Goal: Check status: Check status

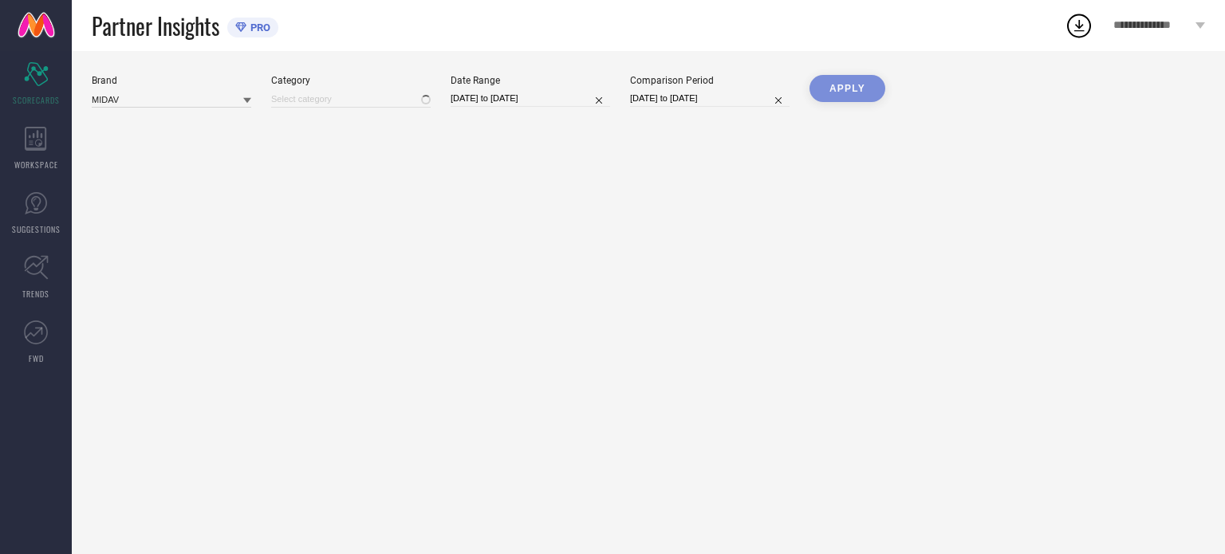
type input "All"
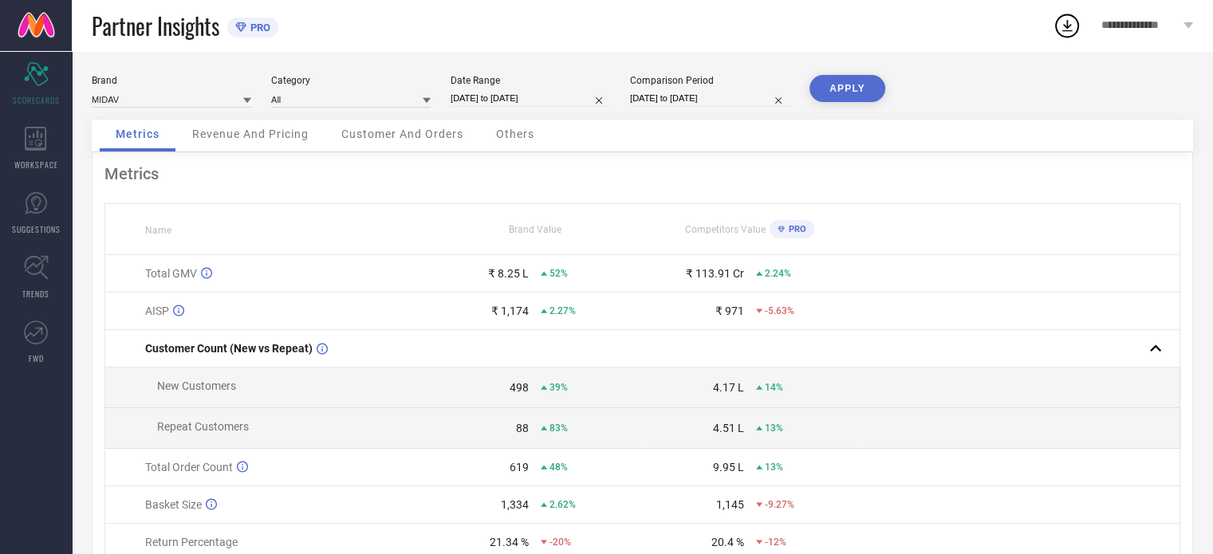
select select "7"
select select "2025"
select select "8"
select select "2025"
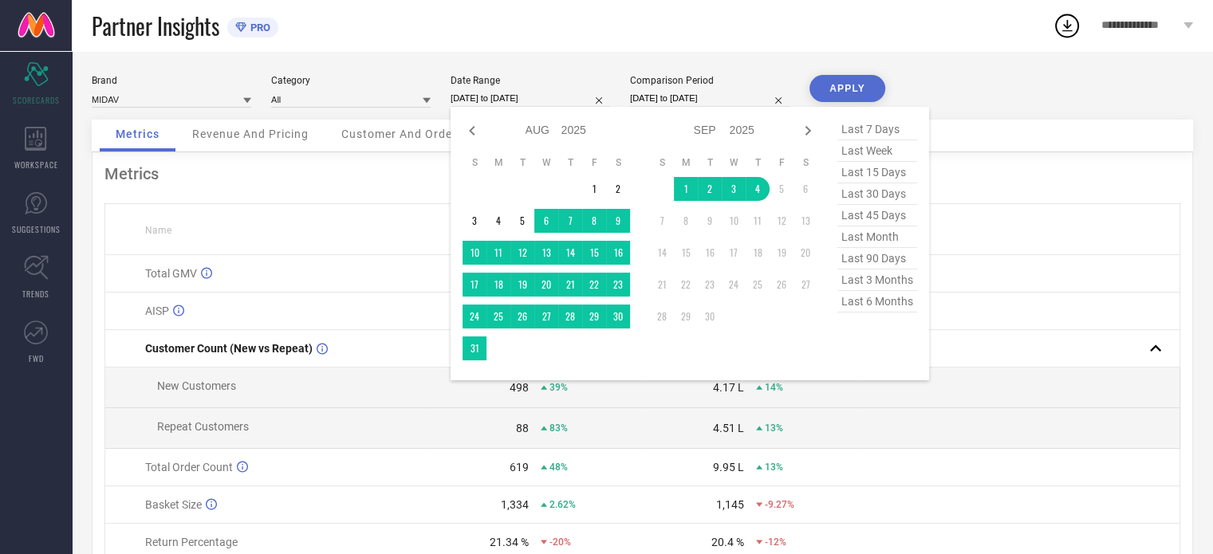
click at [578, 98] on input "[DATE] to [DATE]" at bounding box center [531, 98] width 160 height 17
click at [474, 127] on icon at bounding box center [472, 131] width 6 height 10
select select "6"
select select "2025"
select select "7"
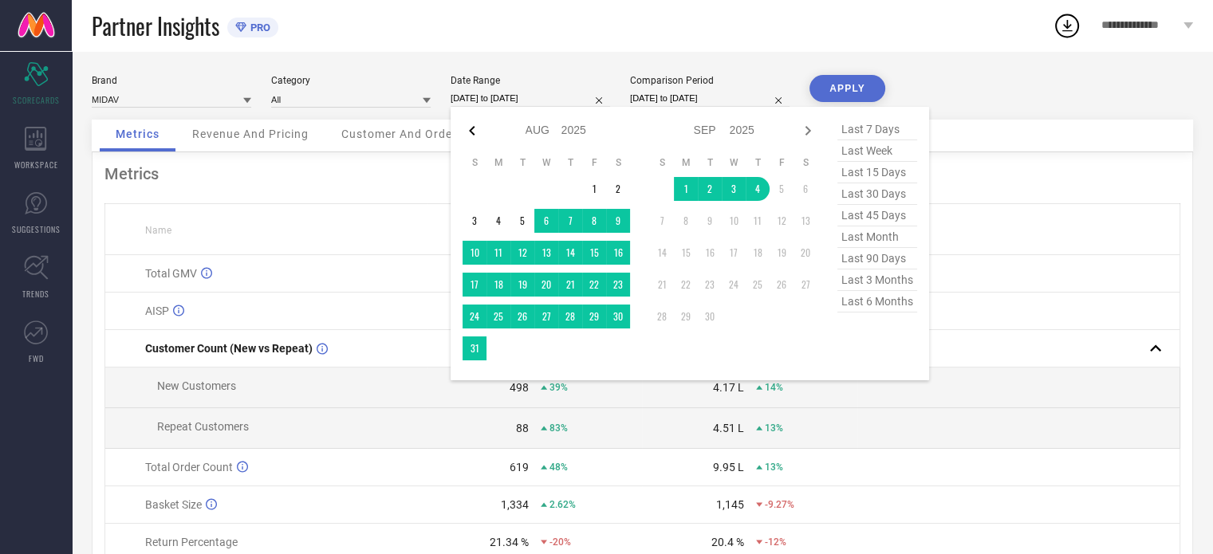
select select "2025"
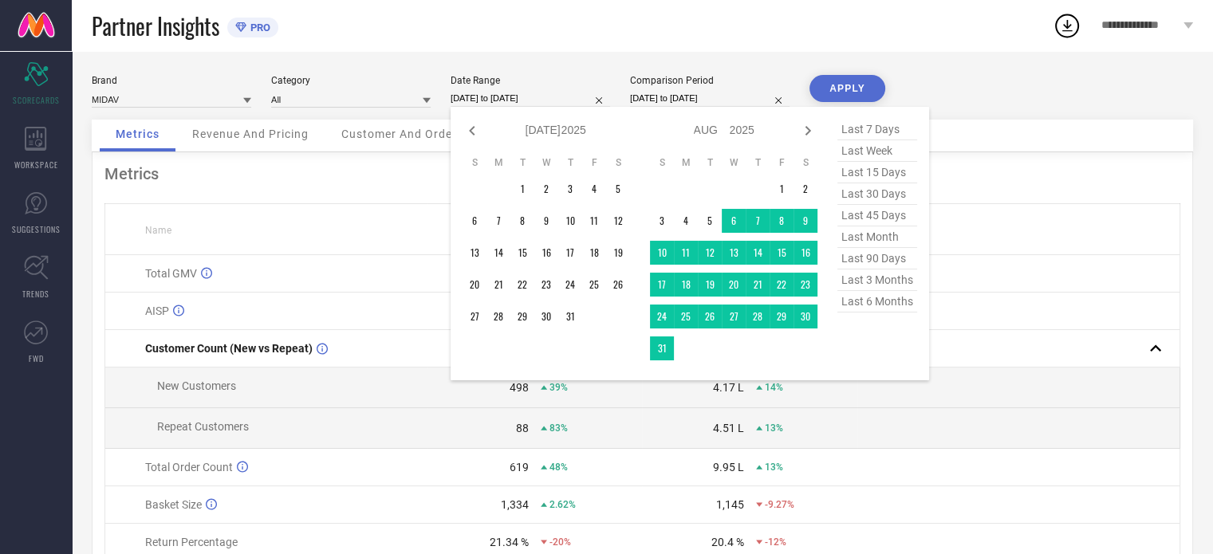
click at [474, 127] on icon at bounding box center [472, 131] width 6 height 10
select select "5"
select select "2025"
select select "6"
select select "2025"
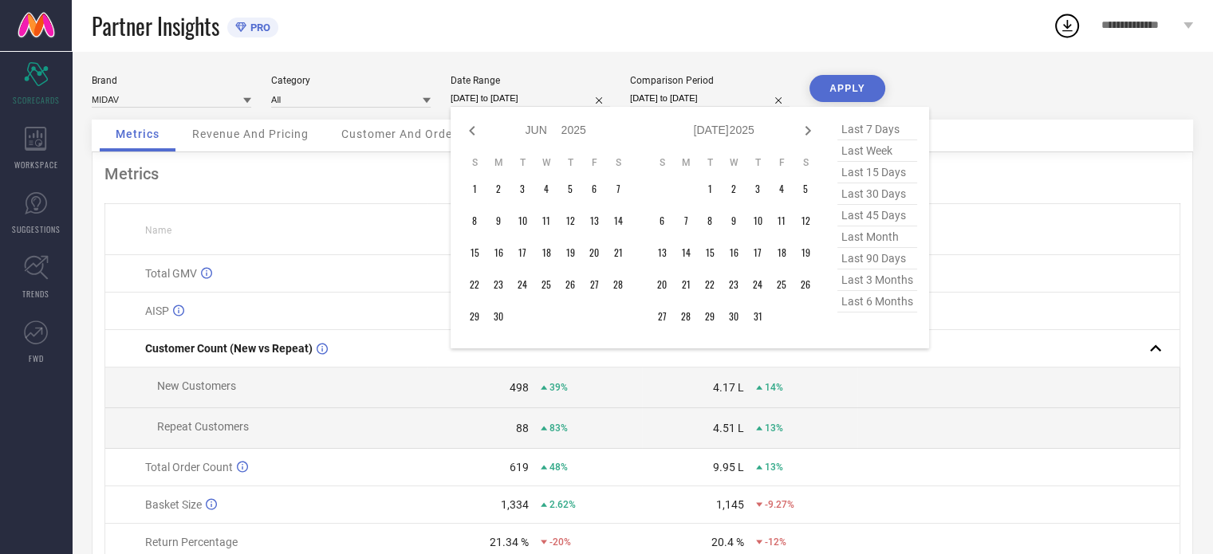
click at [474, 127] on icon at bounding box center [472, 131] width 6 height 10
select select "4"
select select "2025"
select select "5"
select select "2025"
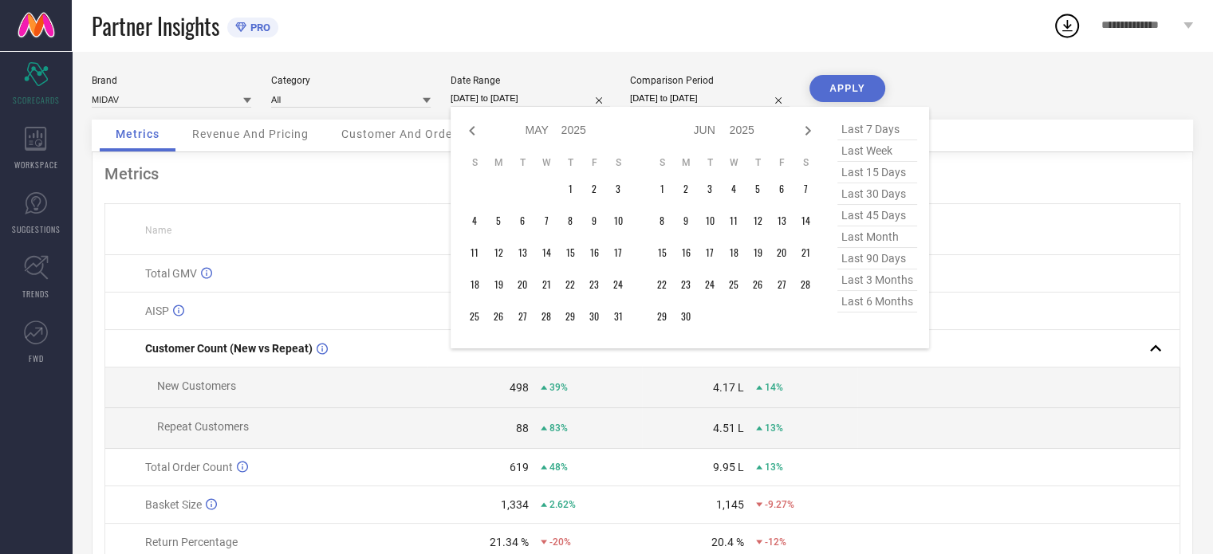
click at [474, 127] on icon at bounding box center [472, 131] width 6 height 10
select select "3"
select select "2025"
select select "4"
select select "2025"
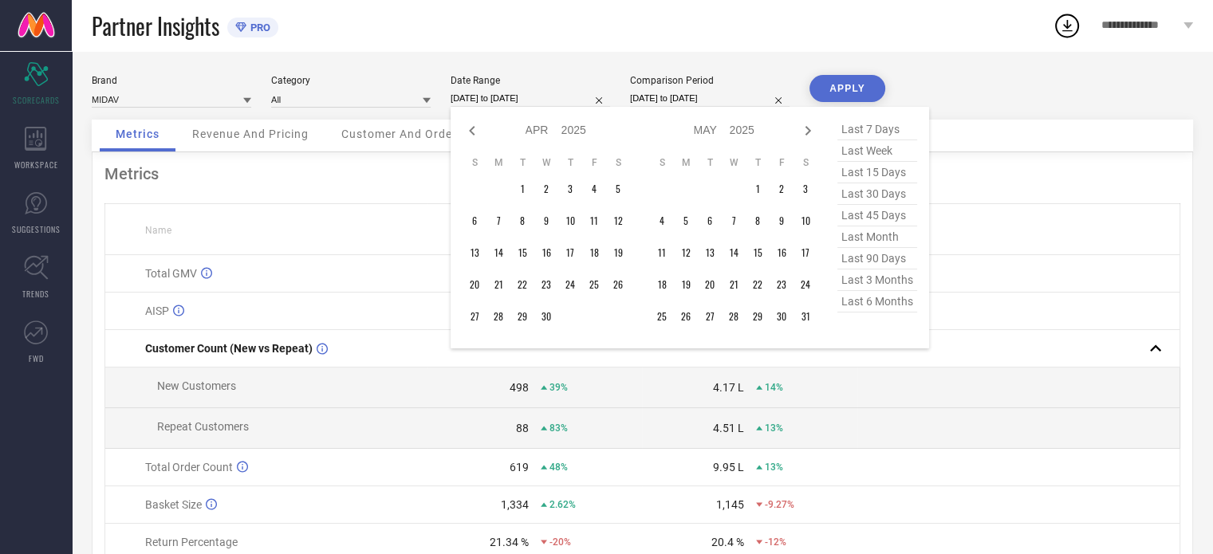
click at [474, 127] on icon at bounding box center [472, 131] width 6 height 10
select select "2"
select select "2025"
select select "3"
select select "2025"
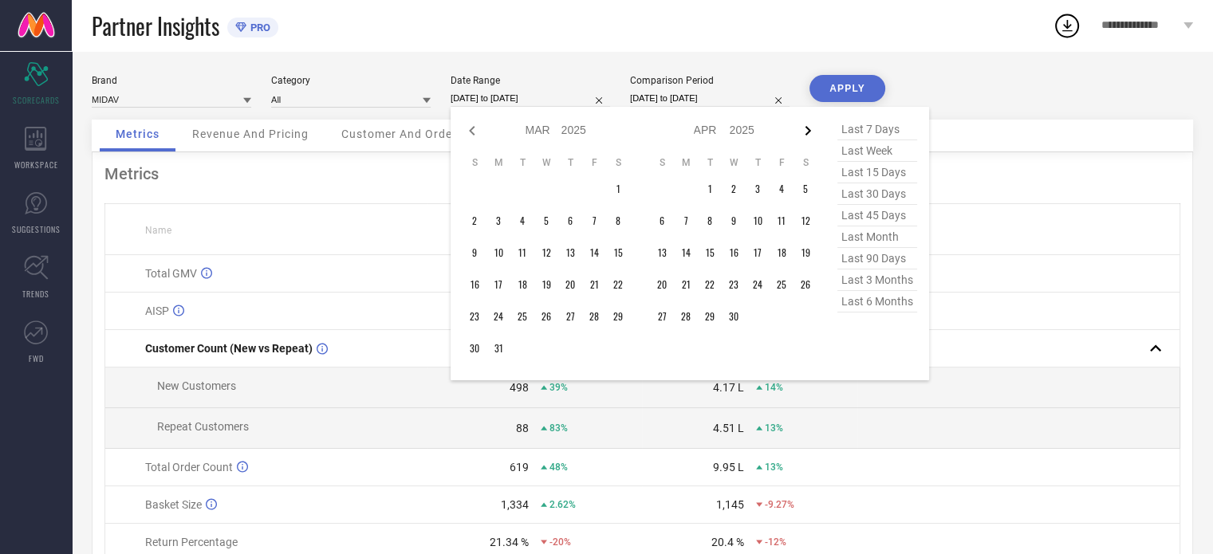
click at [809, 127] on icon at bounding box center [808, 130] width 19 height 19
select select "3"
select select "2025"
select select "4"
select select "2025"
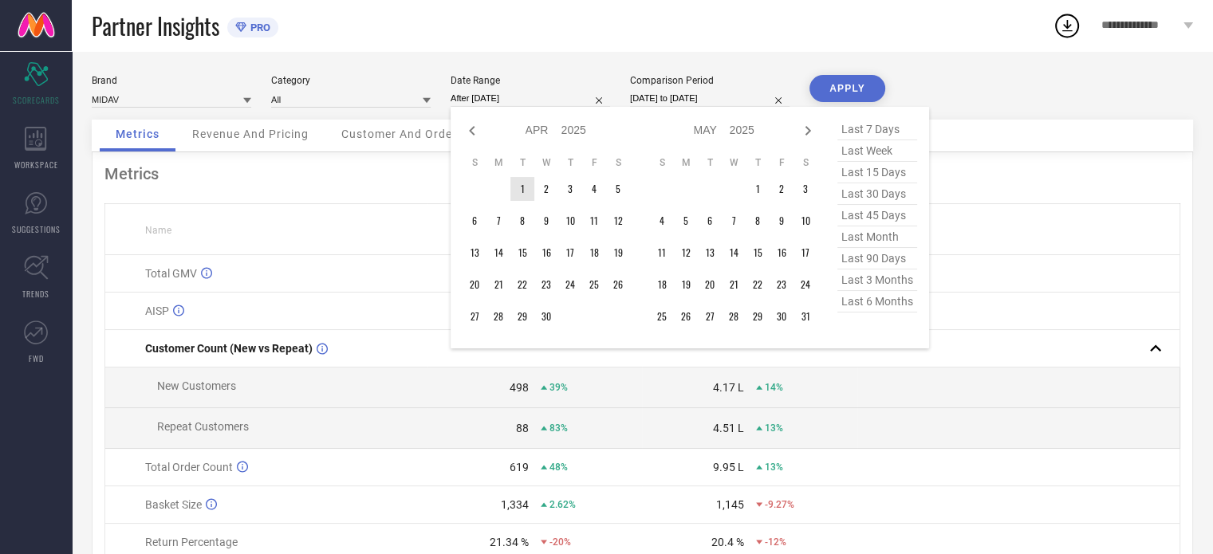
click at [521, 192] on td "1" at bounding box center [523, 189] width 24 height 24
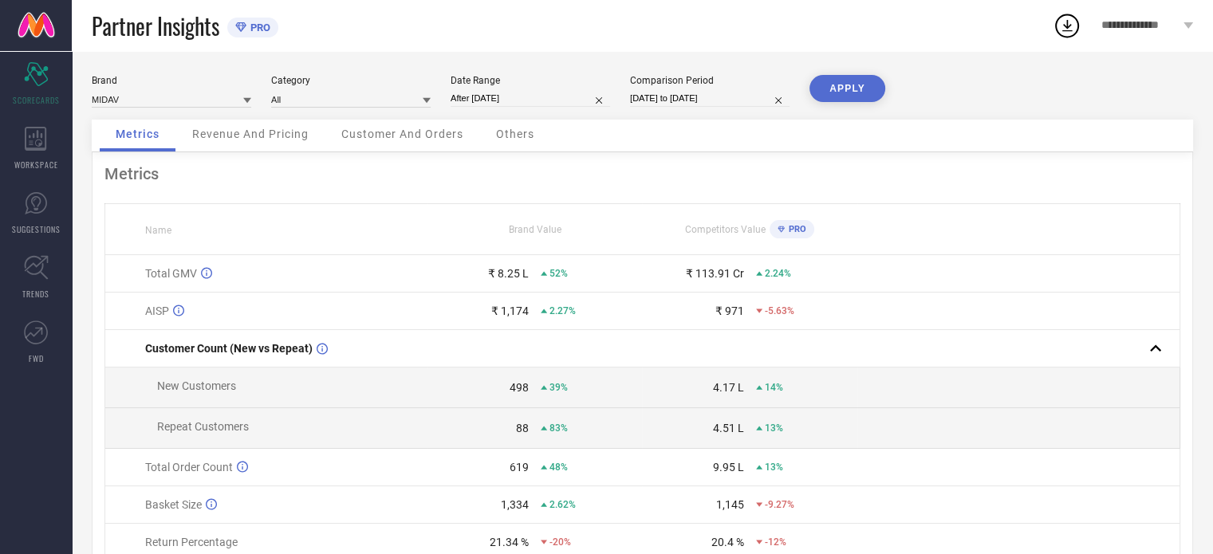
type input "[DATE] to [DATE]"
select select "7"
select select "2024"
select select "8"
select select "2024"
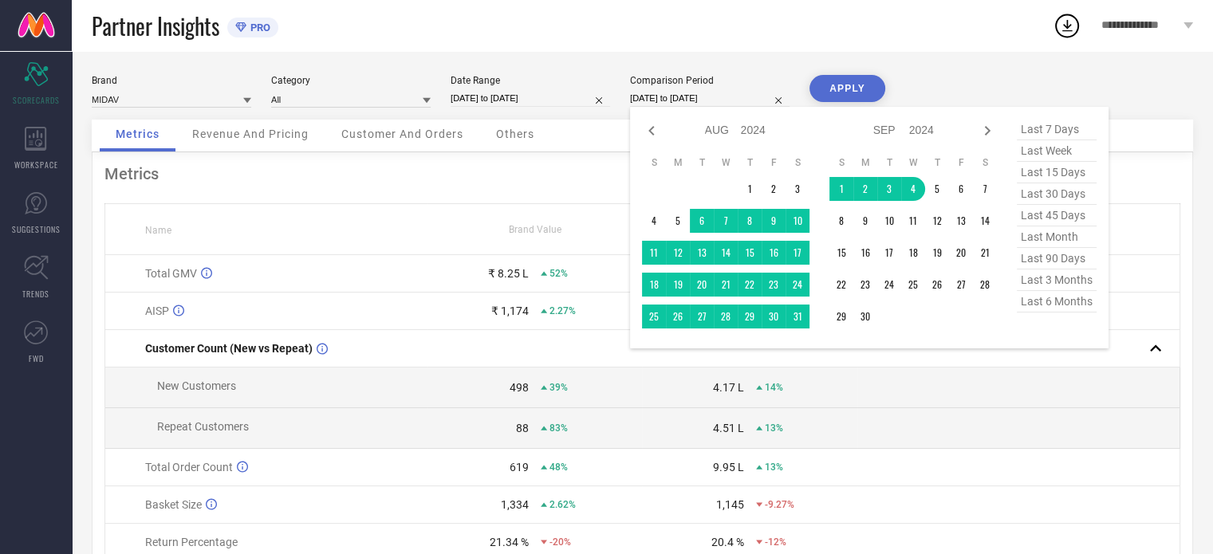
click at [663, 97] on input "[DATE] to [DATE]" at bounding box center [710, 98] width 160 height 17
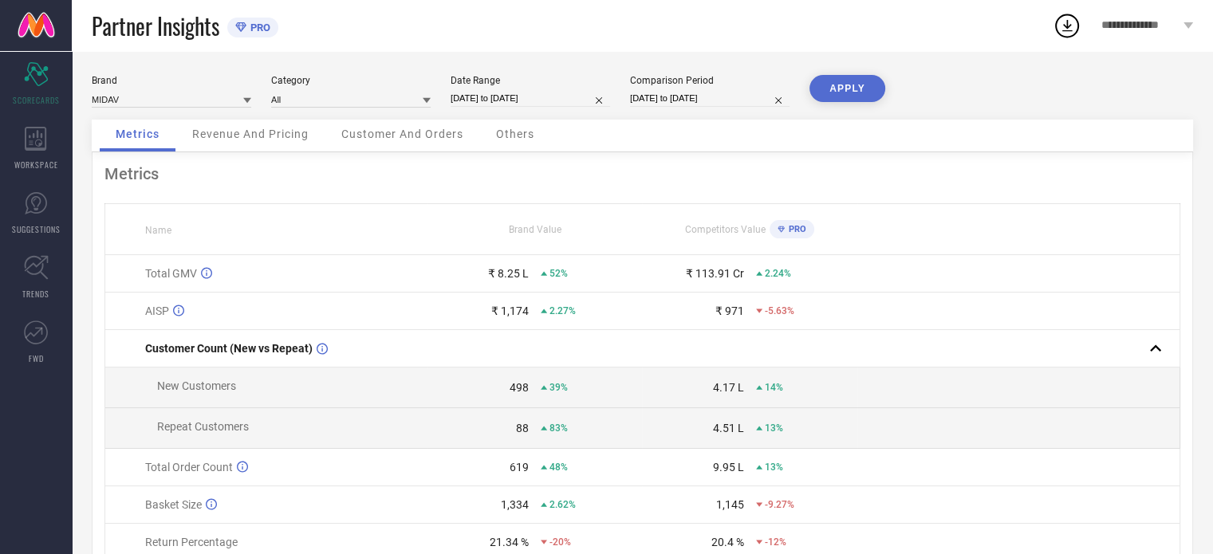
click at [848, 85] on button "APPLY" at bounding box center [848, 88] width 76 height 27
click at [666, 97] on input "[DATE] to [DATE]" at bounding box center [710, 98] width 160 height 17
select select "7"
select select "2024"
select select "8"
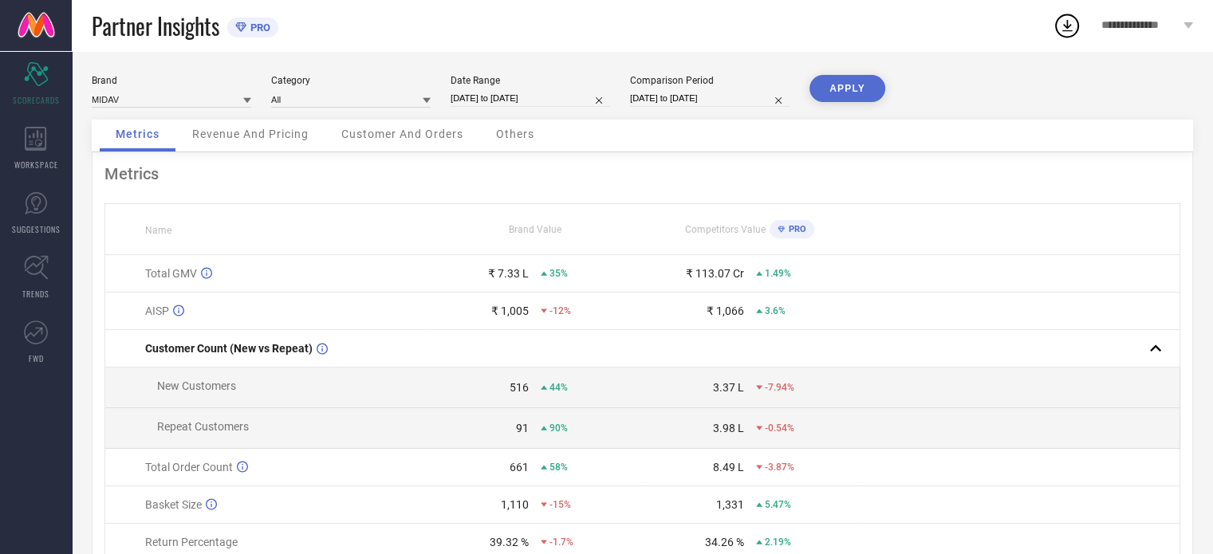
select select "2024"
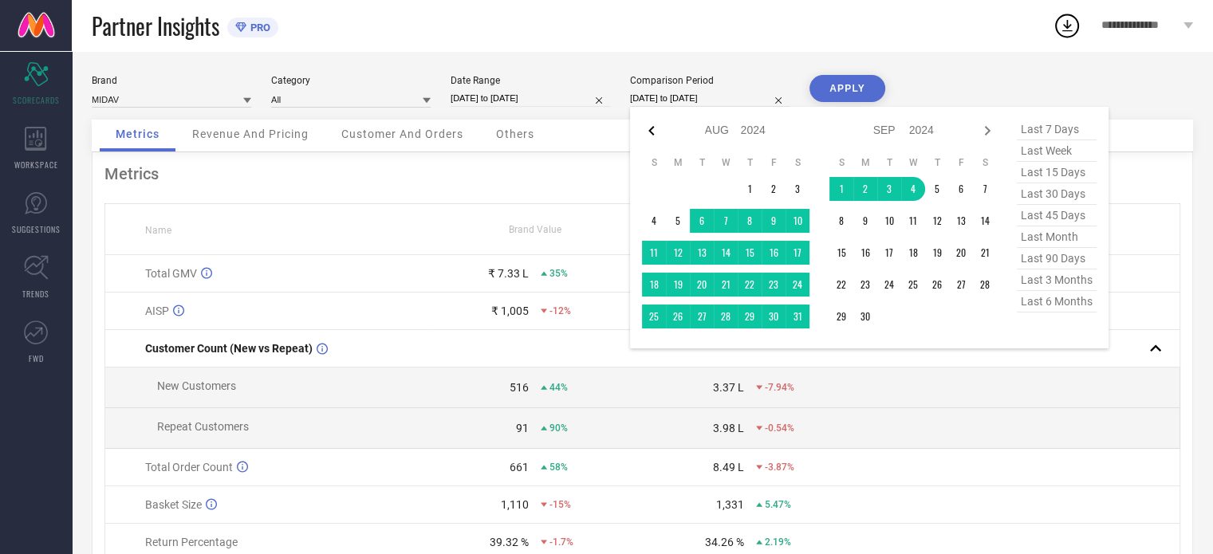
click at [648, 128] on icon at bounding box center [651, 130] width 19 height 19
select select "6"
select select "2024"
select select "7"
select select "2024"
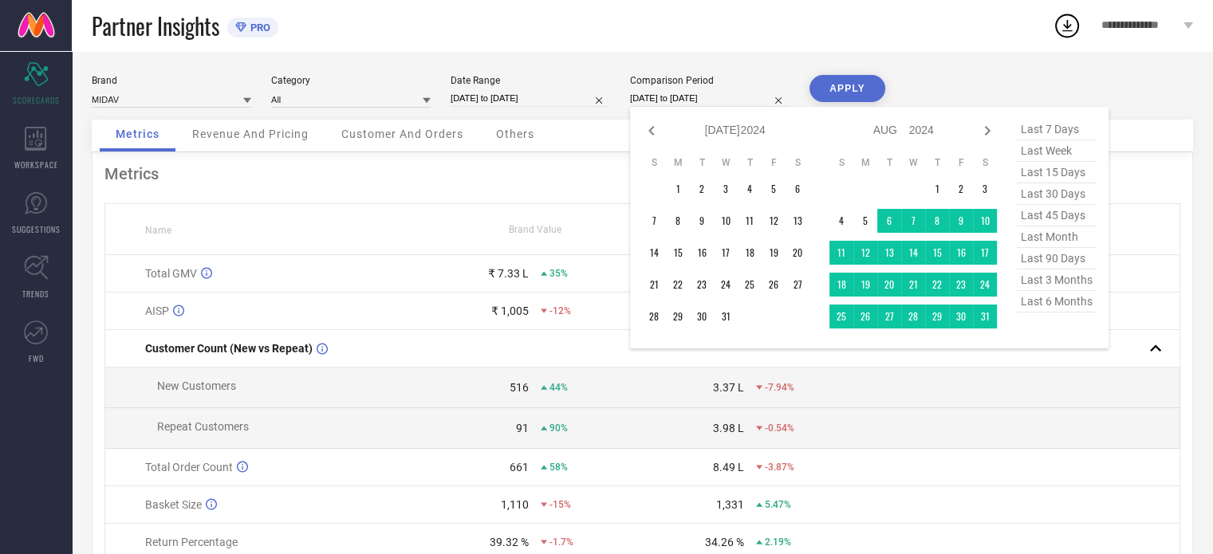
click at [648, 128] on icon at bounding box center [651, 130] width 19 height 19
select select "5"
select select "2024"
select select "6"
select select "2024"
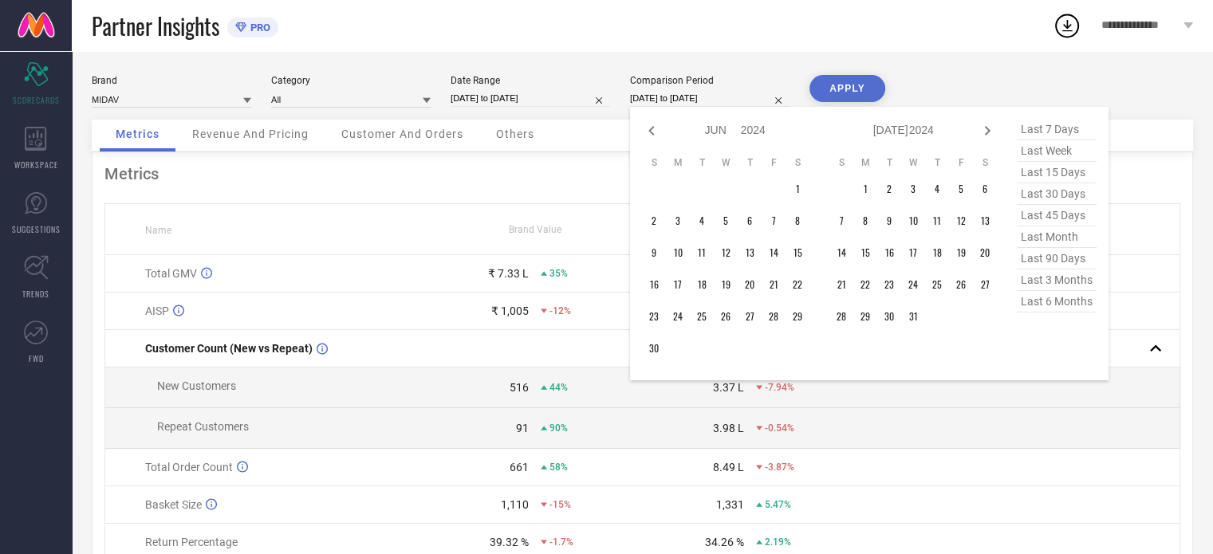
click at [648, 128] on icon at bounding box center [651, 130] width 19 height 19
select select "4"
select select "2024"
select select "5"
select select "2024"
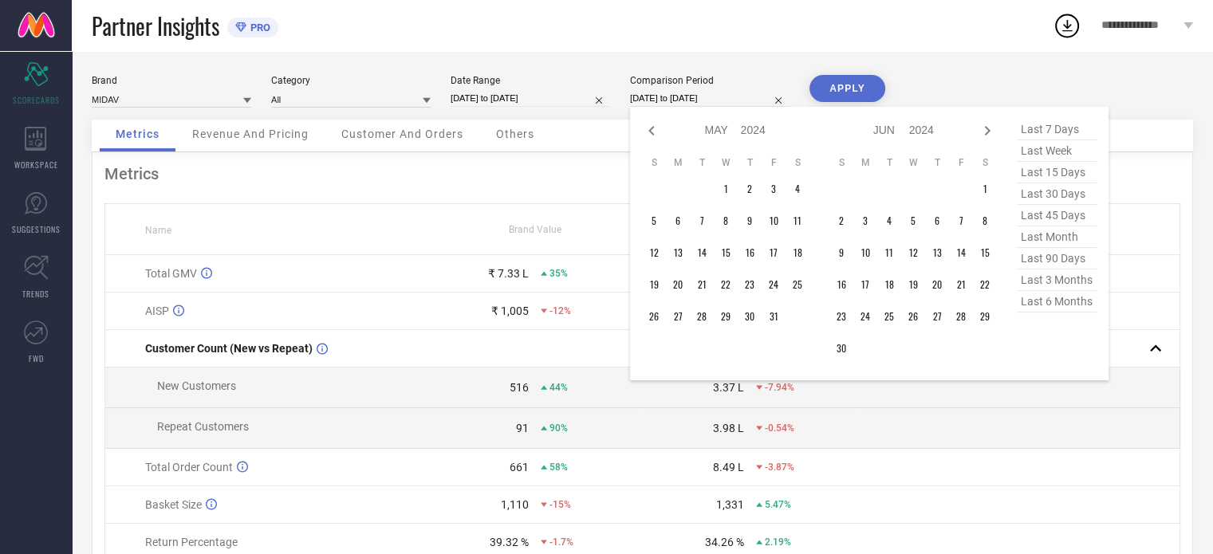
click at [648, 128] on icon at bounding box center [651, 130] width 19 height 19
select select "3"
select select "2024"
select select "4"
select select "2024"
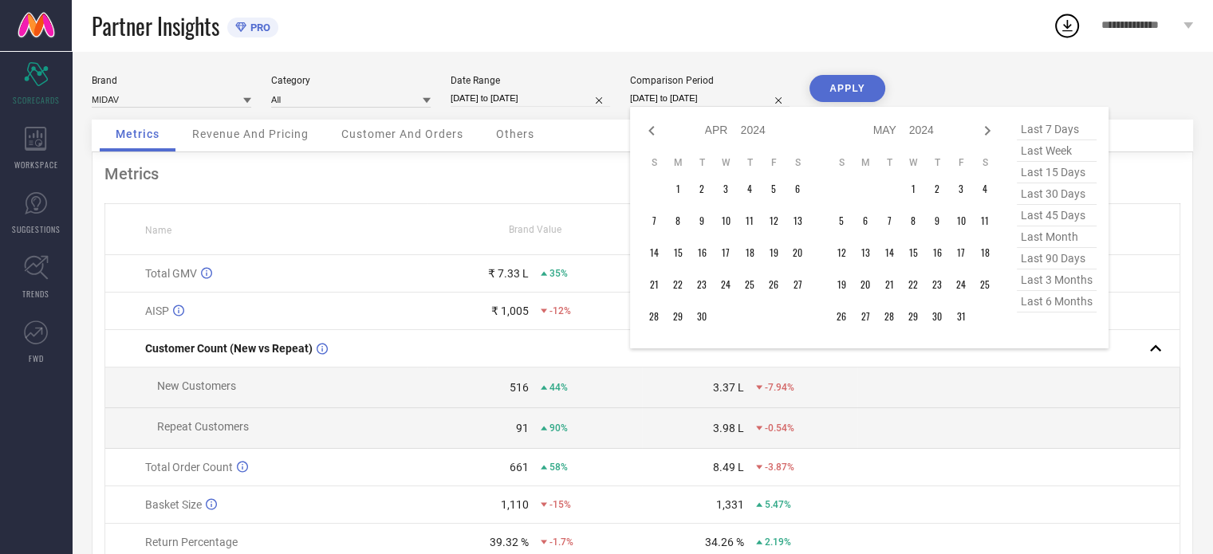
click at [648, 128] on icon at bounding box center [651, 130] width 19 height 19
select select "2"
select select "2024"
select select "3"
select select "2024"
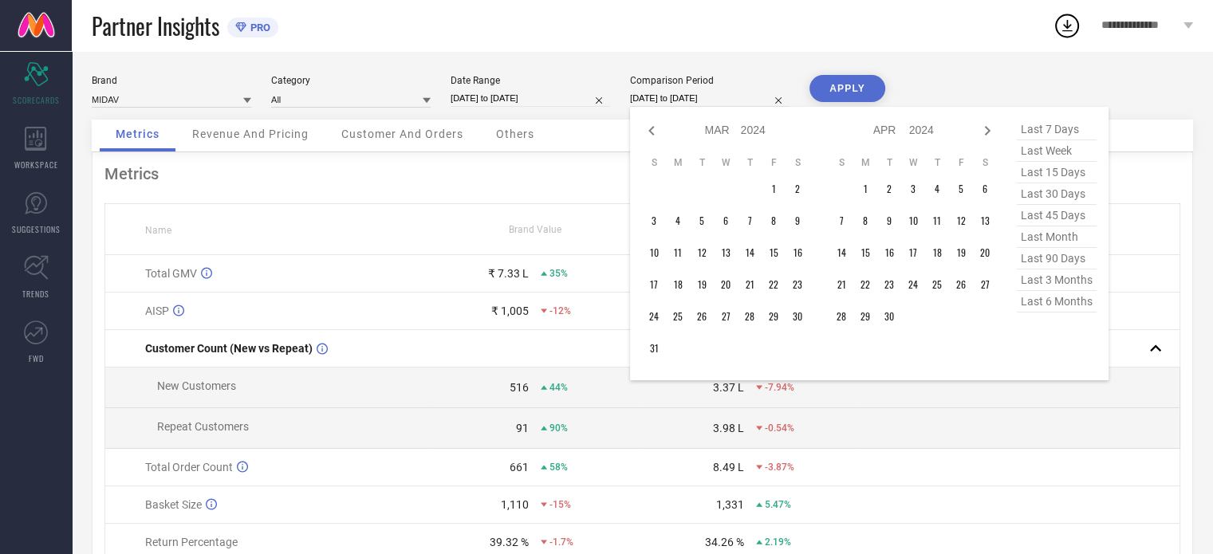
click at [648, 128] on icon at bounding box center [651, 130] width 19 height 19
select select "1"
select select "2024"
select select "2"
select select "2024"
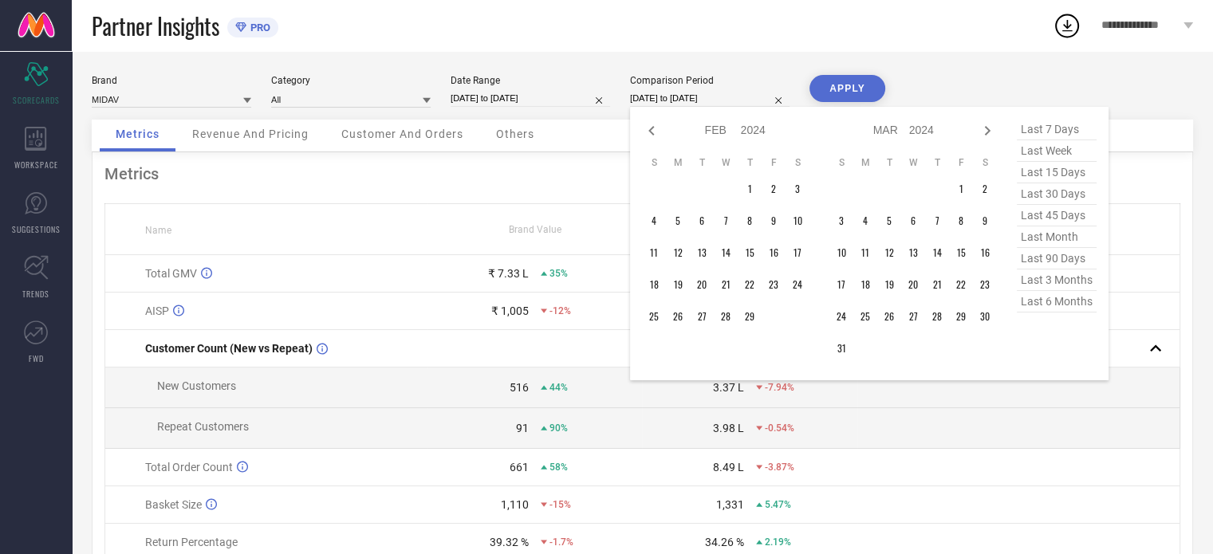
click at [648, 128] on icon at bounding box center [651, 130] width 19 height 19
select select "2024"
select select "1"
select select "2024"
click at [648, 128] on icon at bounding box center [651, 130] width 19 height 19
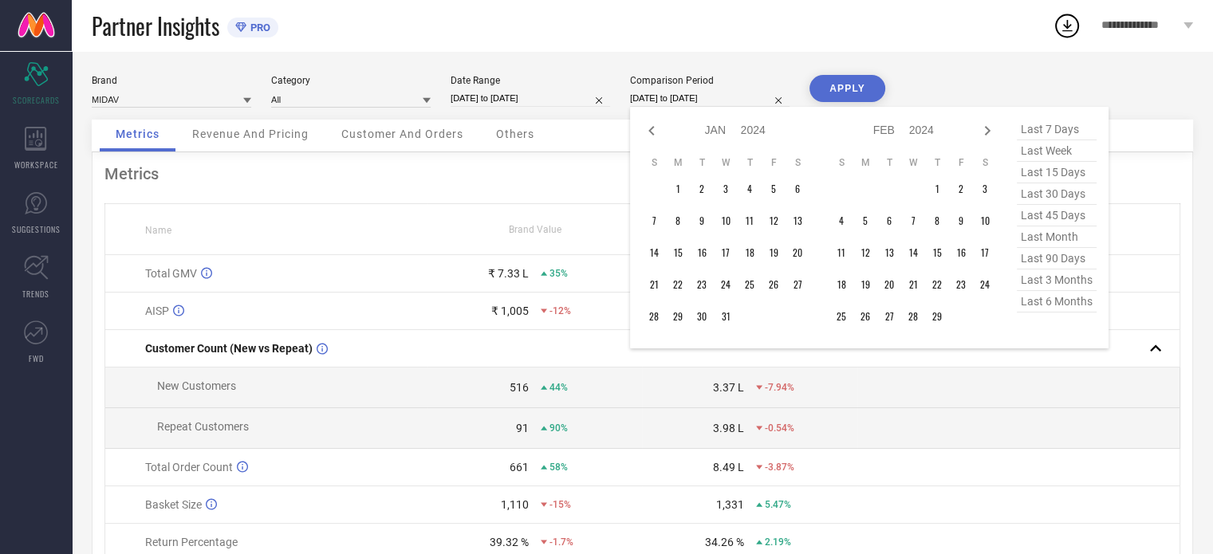
select select "11"
select select "2023"
select select "2024"
click at [648, 128] on icon at bounding box center [651, 130] width 19 height 19
select select "10"
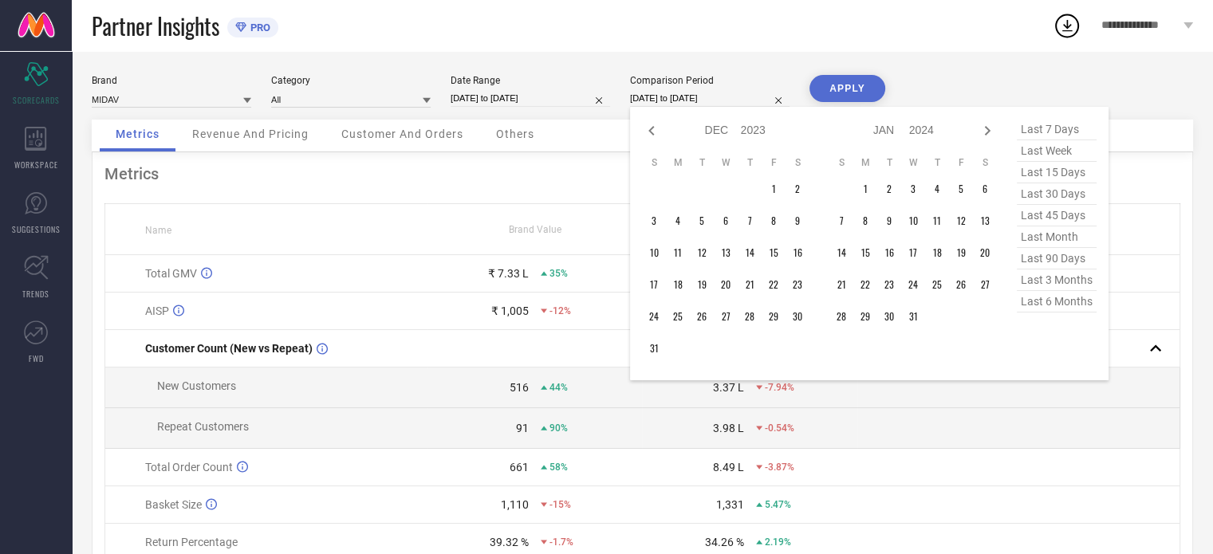
select select "2023"
select select "11"
select select "2023"
click at [648, 128] on icon at bounding box center [651, 130] width 19 height 19
select select "9"
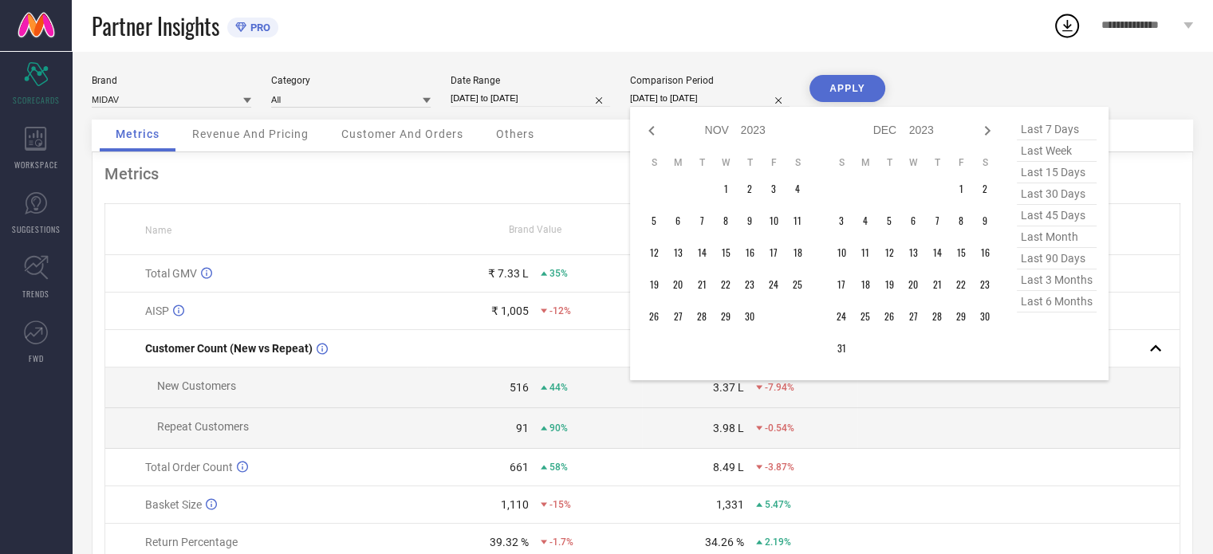
select select "2023"
select select "10"
select select "2023"
click at [991, 129] on icon at bounding box center [987, 130] width 19 height 19
select select "10"
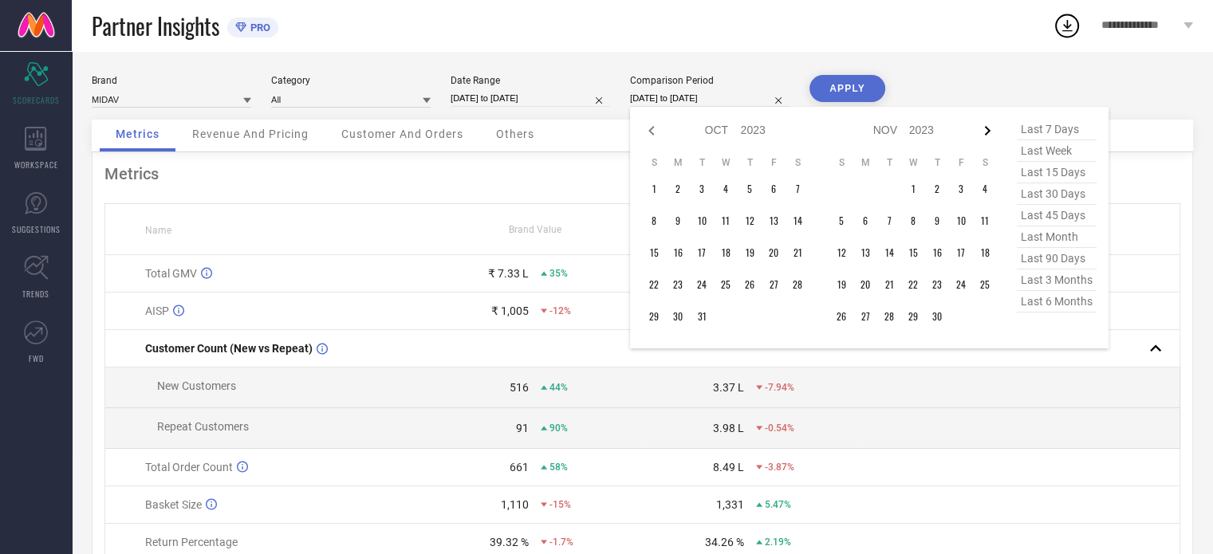
select select "2023"
select select "11"
select select "2023"
click at [991, 129] on icon at bounding box center [987, 130] width 19 height 19
select select "11"
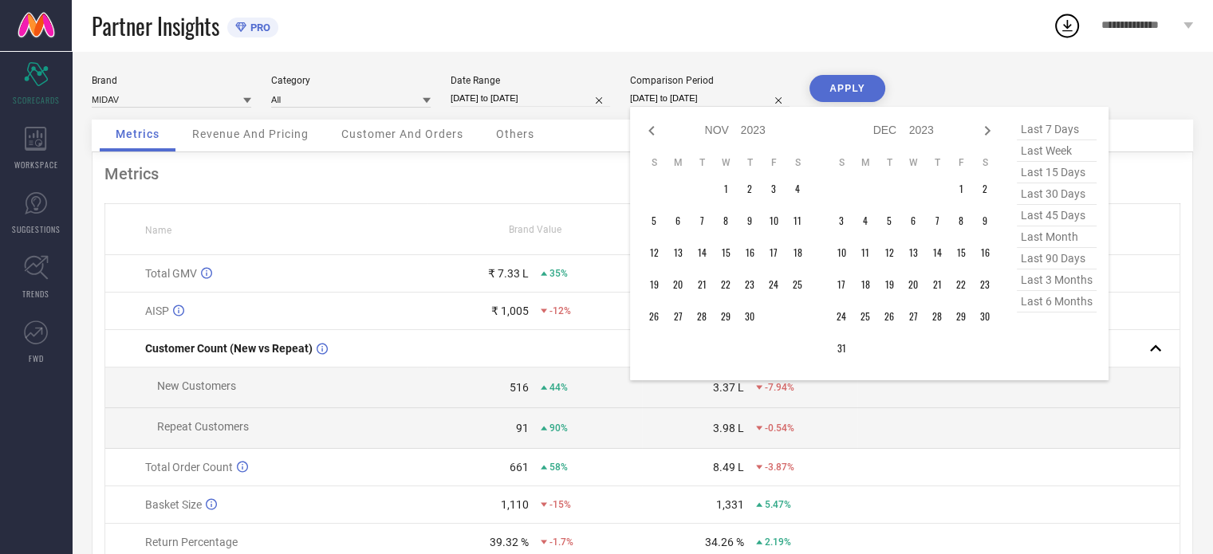
select select "2023"
select select "2024"
click at [991, 129] on icon at bounding box center [987, 130] width 19 height 19
select select "2024"
select select "1"
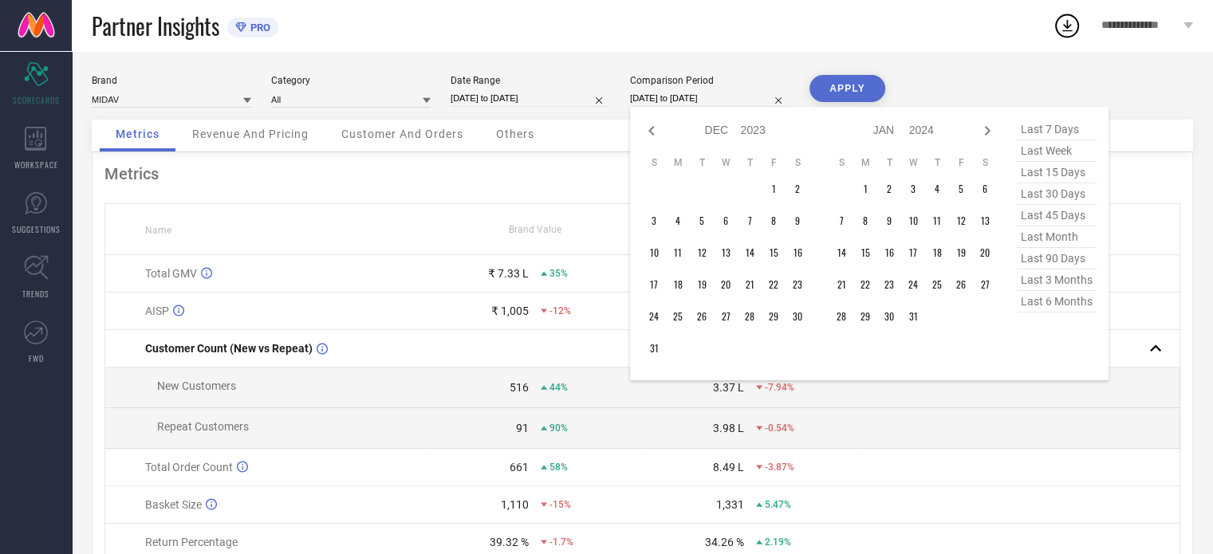
select select "2024"
click at [991, 129] on icon at bounding box center [987, 130] width 19 height 19
select select "1"
select select "2024"
select select "2"
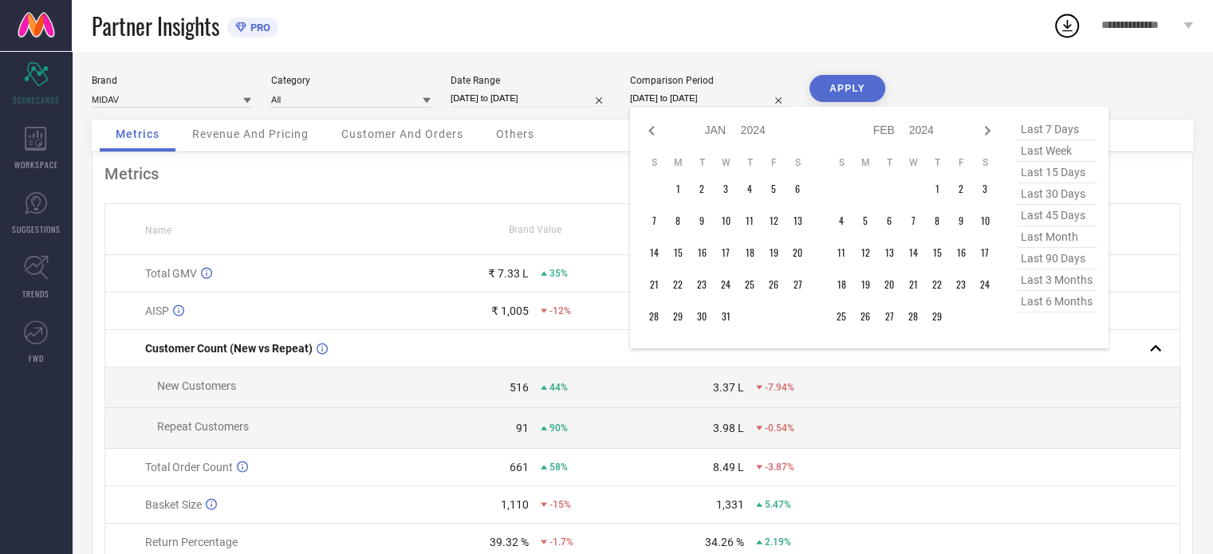
select select "2024"
click at [991, 129] on icon at bounding box center [987, 130] width 19 height 19
select select "2"
select select "2024"
select select "3"
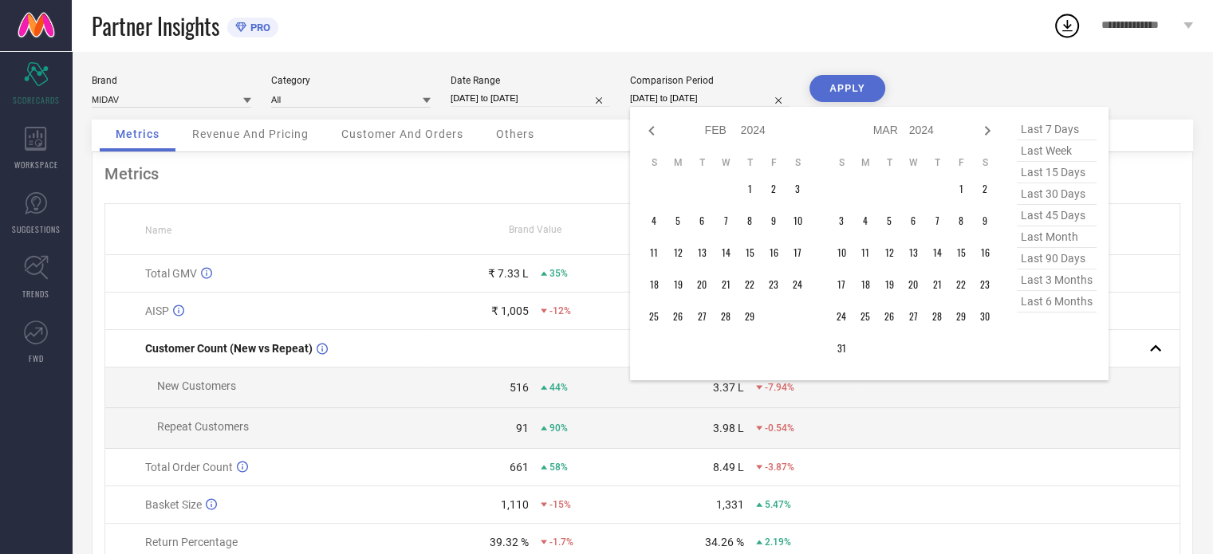
select select "2024"
click at [862, 187] on td "1" at bounding box center [866, 189] width 24 height 24
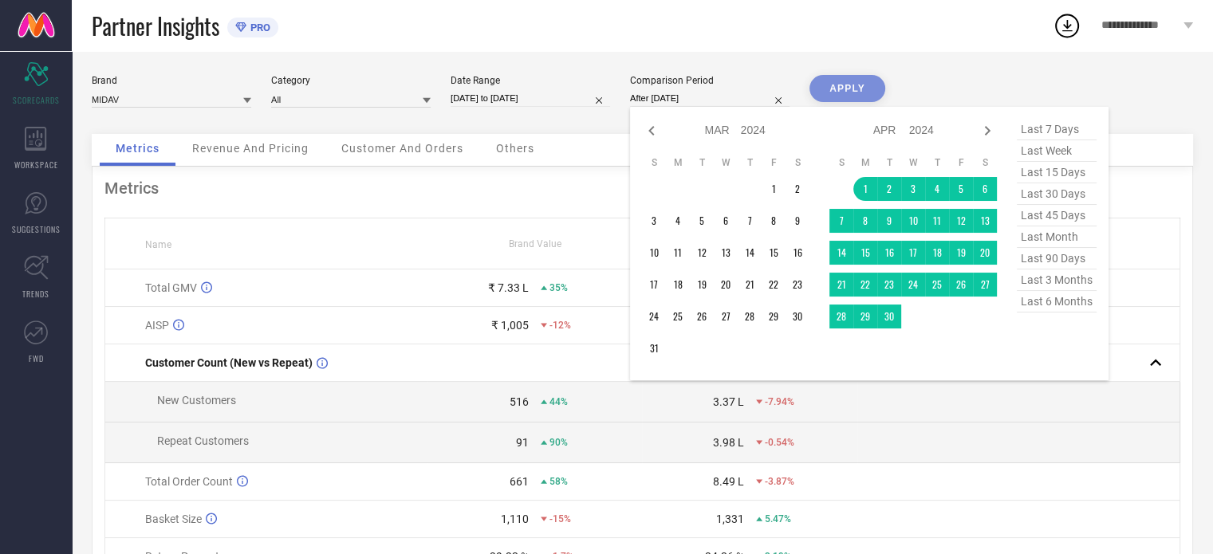
click at [901, 321] on td at bounding box center [913, 317] width 24 height 24
type input "[DATE] to [DATE]"
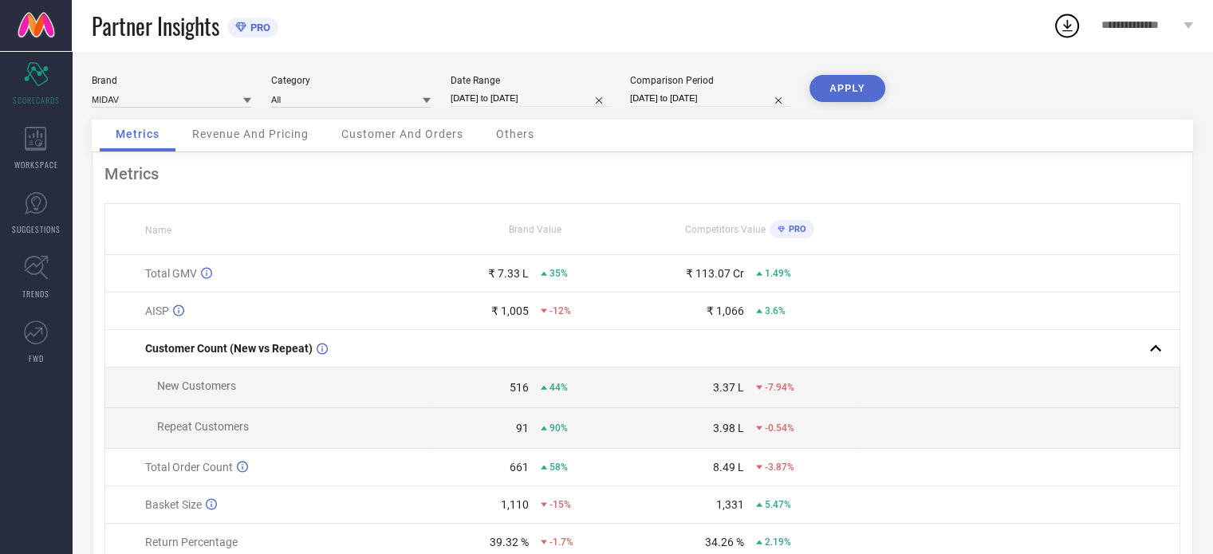
click at [850, 87] on button "APPLY" at bounding box center [848, 88] width 76 height 27
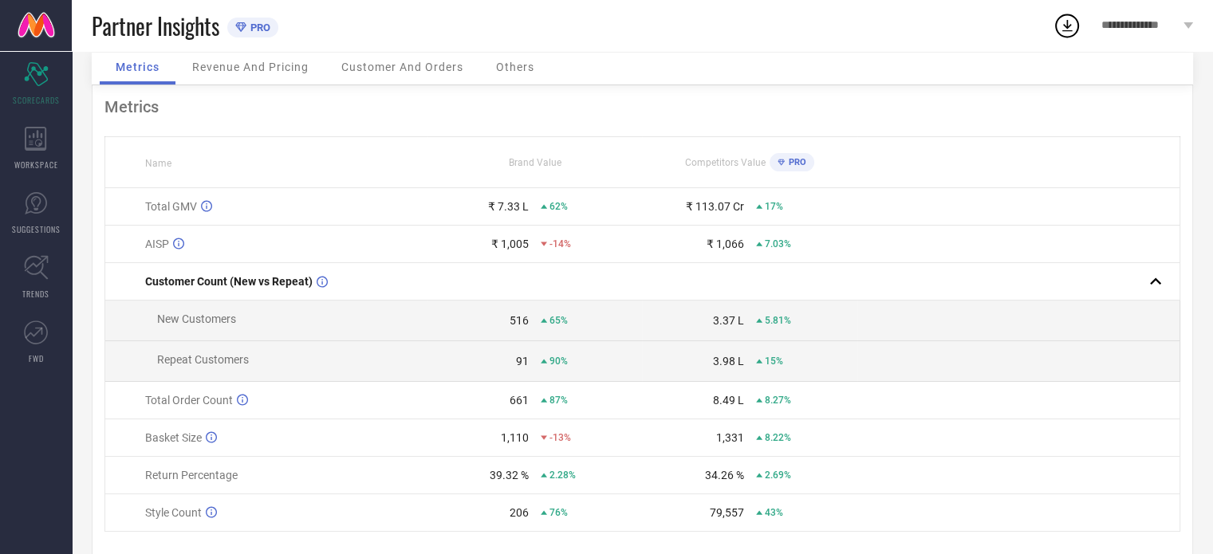
scroll to position [115, 0]
